Goal: Task Accomplishment & Management: Use online tool/utility

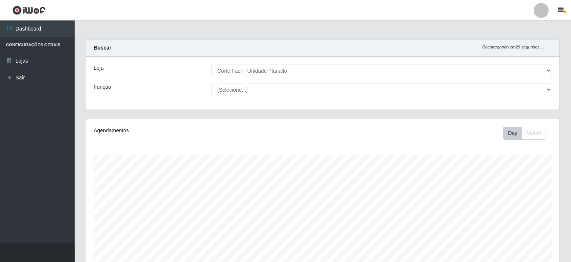
select select "202"
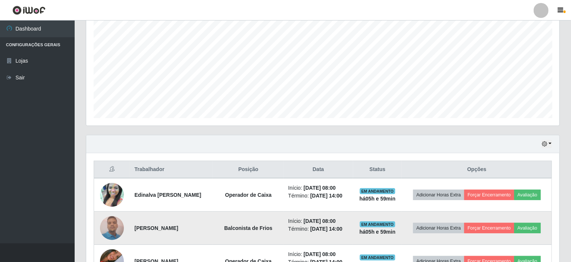
scroll to position [155, 473]
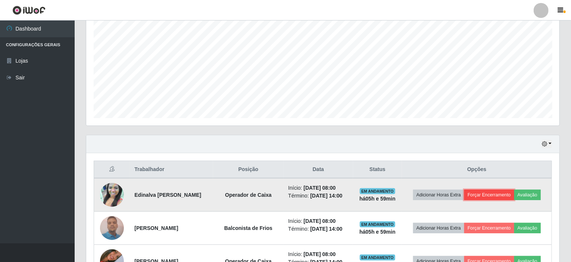
click at [482, 198] on button "Forçar Encerramento" at bounding box center [489, 195] width 50 height 10
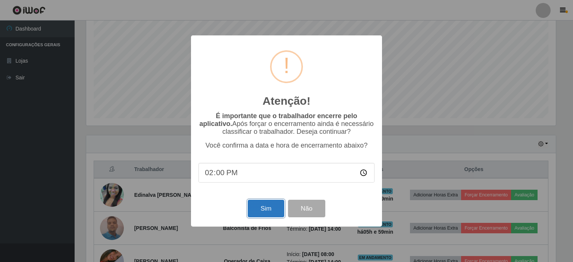
click at [272, 214] on button "Sim" at bounding box center [266, 209] width 36 height 18
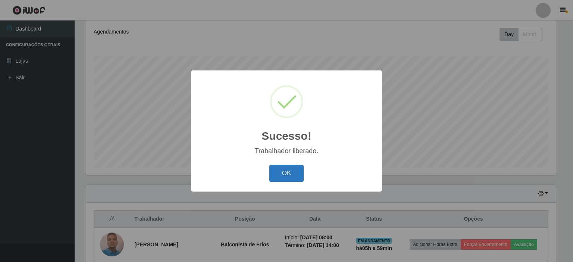
click at [295, 178] on button "OK" at bounding box center [286, 174] width 35 height 18
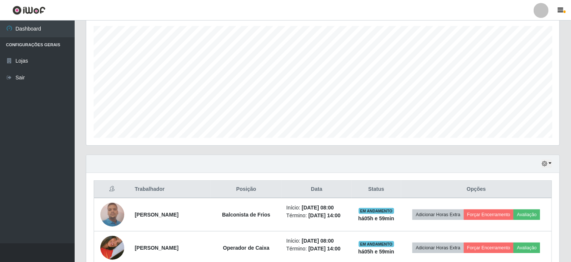
scroll to position [173, 0]
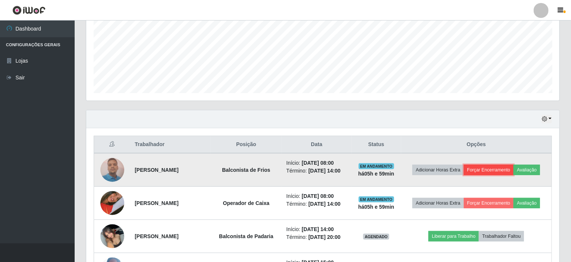
click at [500, 170] on button "Forçar Encerramento" at bounding box center [489, 170] width 50 height 10
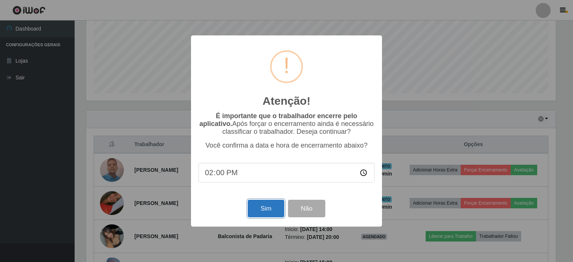
click at [270, 211] on button "Sim" at bounding box center [266, 209] width 36 height 18
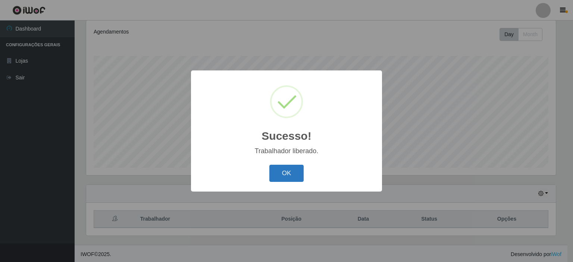
click at [273, 174] on button "OK" at bounding box center [286, 174] width 35 height 18
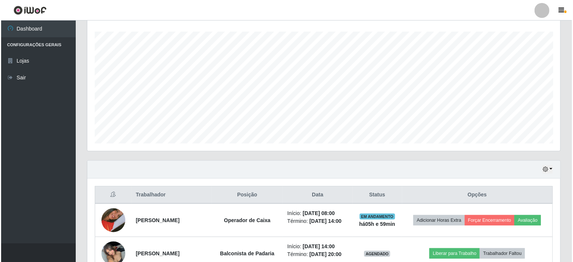
scroll to position [136, 0]
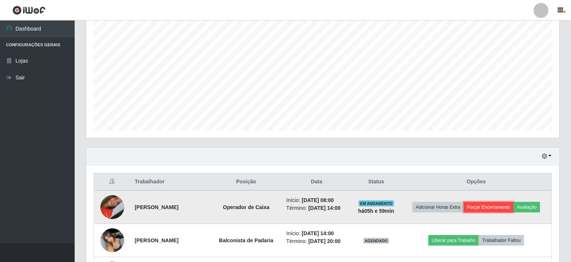
click at [489, 206] on button "Forçar Encerramento" at bounding box center [489, 207] width 50 height 10
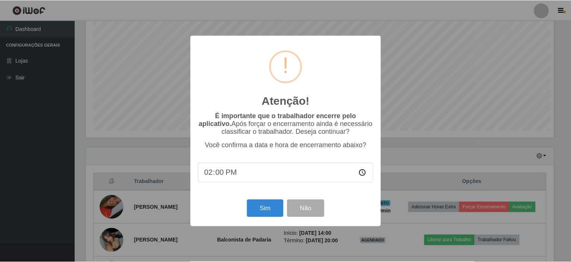
scroll to position [155, 470]
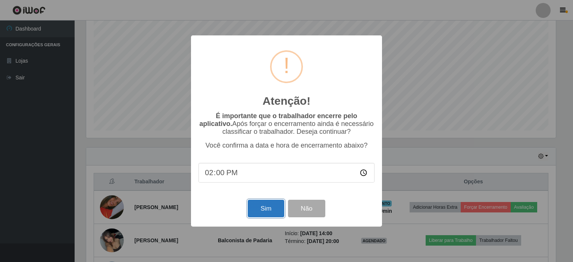
click at [275, 214] on button "Sim" at bounding box center [266, 209] width 36 height 18
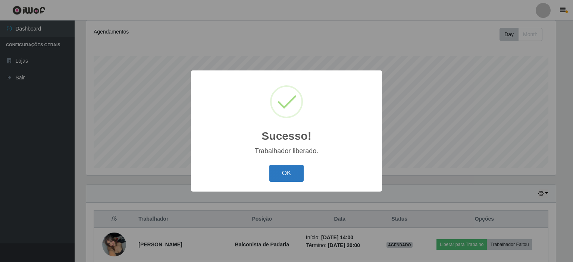
click at [291, 173] on button "OK" at bounding box center [286, 174] width 35 height 18
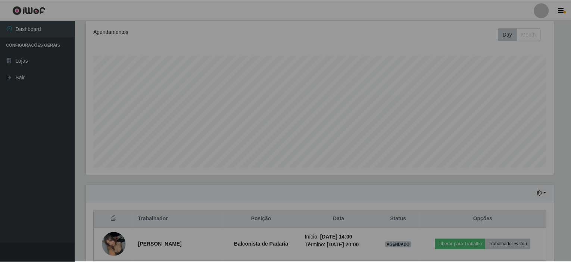
scroll to position [0, 0]
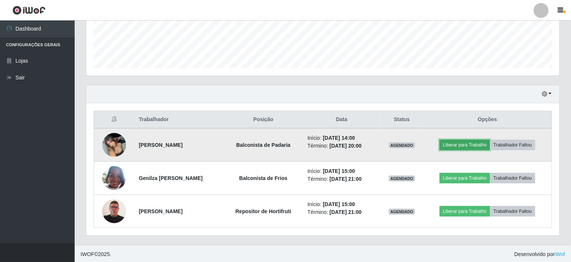
click at [485, 146] on button "Liberar para Trabalho" at bounding box center [464, 145] width 50 height 10
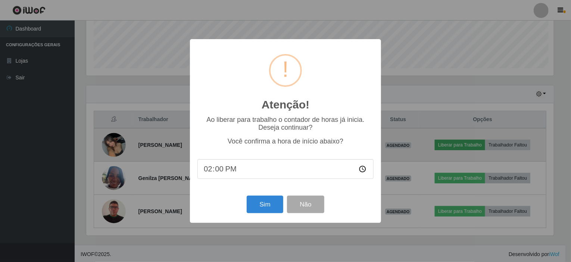
scroll to position [155, 470]
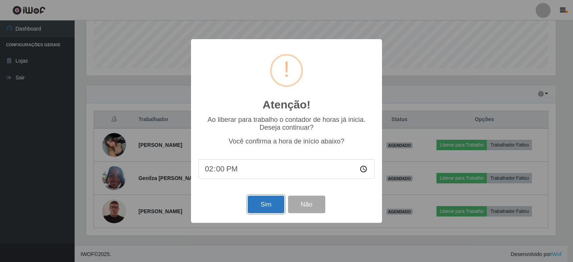
click at [266, 208] on button "Sim" at bounding box center [266, 205] width 36 height 18
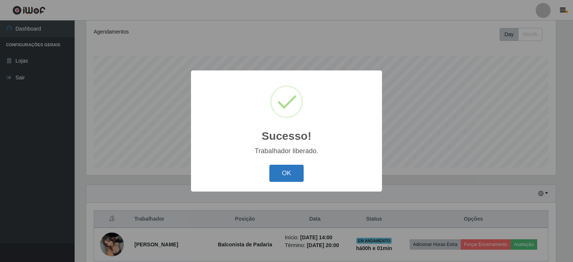
click at [286, 172] on button "OK" at bounding box center [286, 174] width 35 height 18
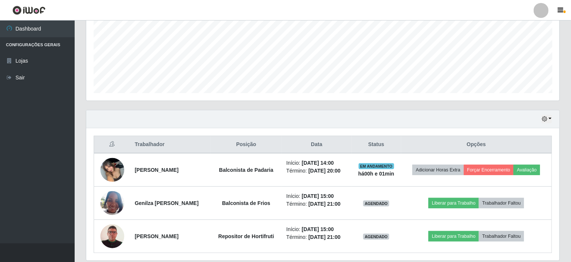
scroll to position [198, 0]
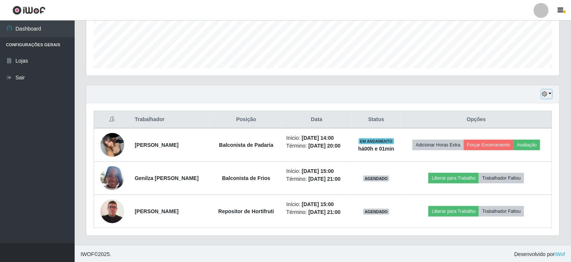
click at [551, 94] on button "button" at bounding box center [546, 94] width 10 height 9
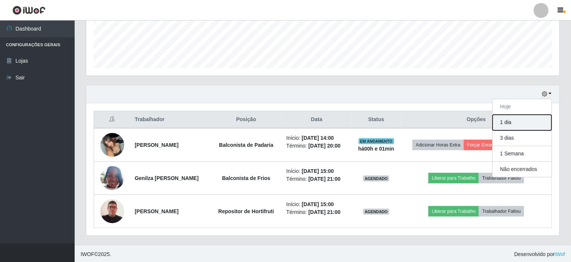
click at [514, 122] on button "1 dia" at bounding box center [521, 123] width 59 height 16
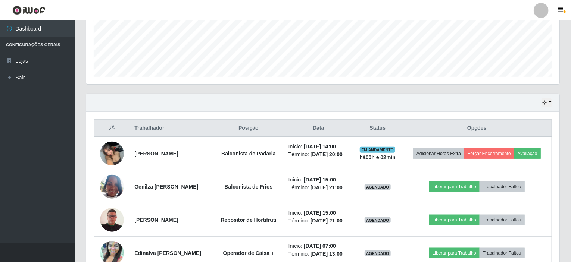
scroll to position [189, 0]
click at [551, 102] on button "button" at bounding box center [546, 103] width 10 height 9
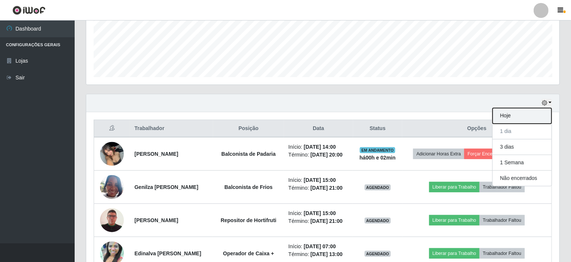
click at [501, 117] on button "Hoje" at bounding box center [521, 116] width 59 height 16
